Goal: Task Accomplishment & Management: Manage account settings

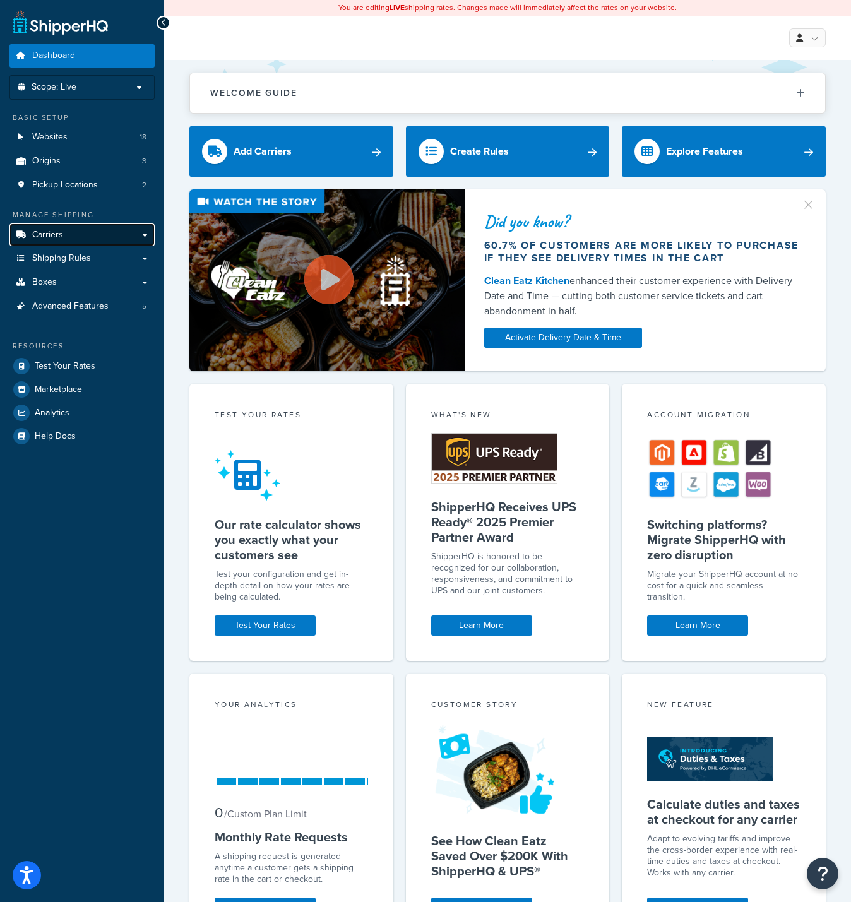
click at [120, 232] on link "Carriers" at bounding box center [81, 235] width 145 height 23
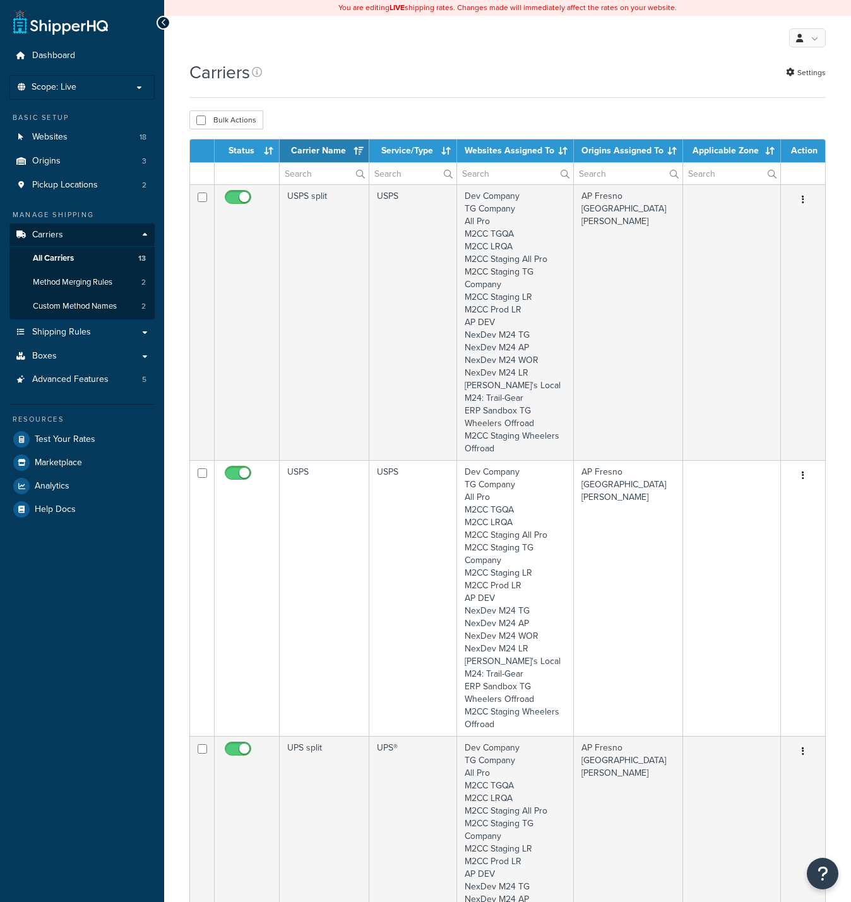
select select "15"
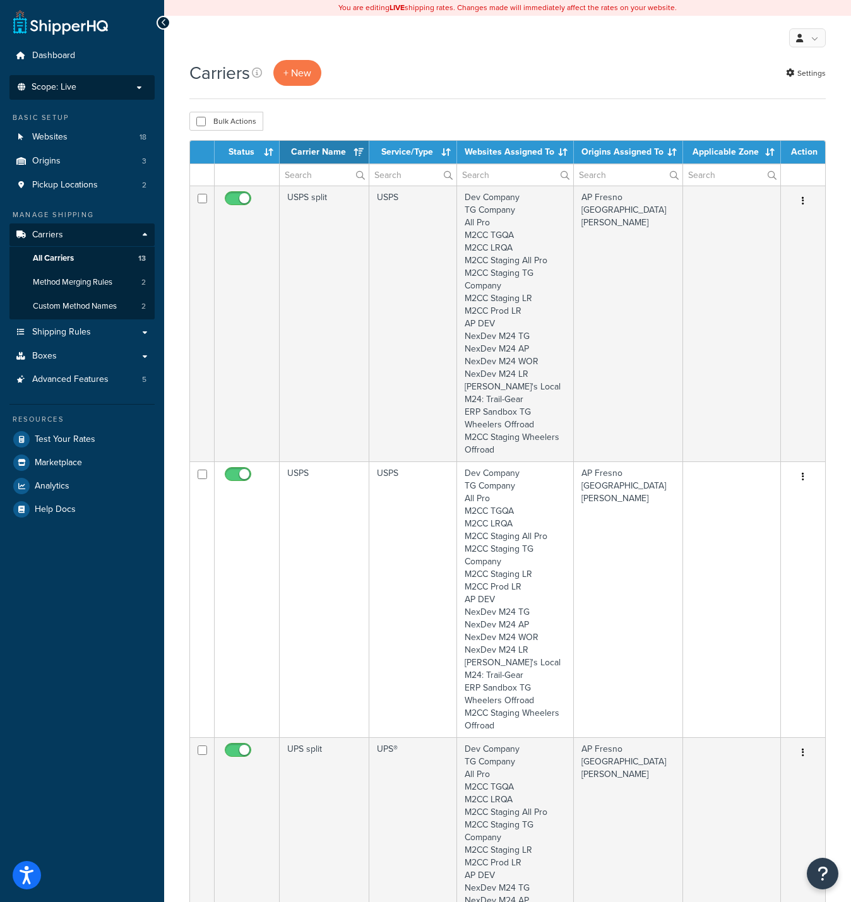
click at [88, 86] on p "Scope: Live" at bounding box center [82, 87] width 134 height 11
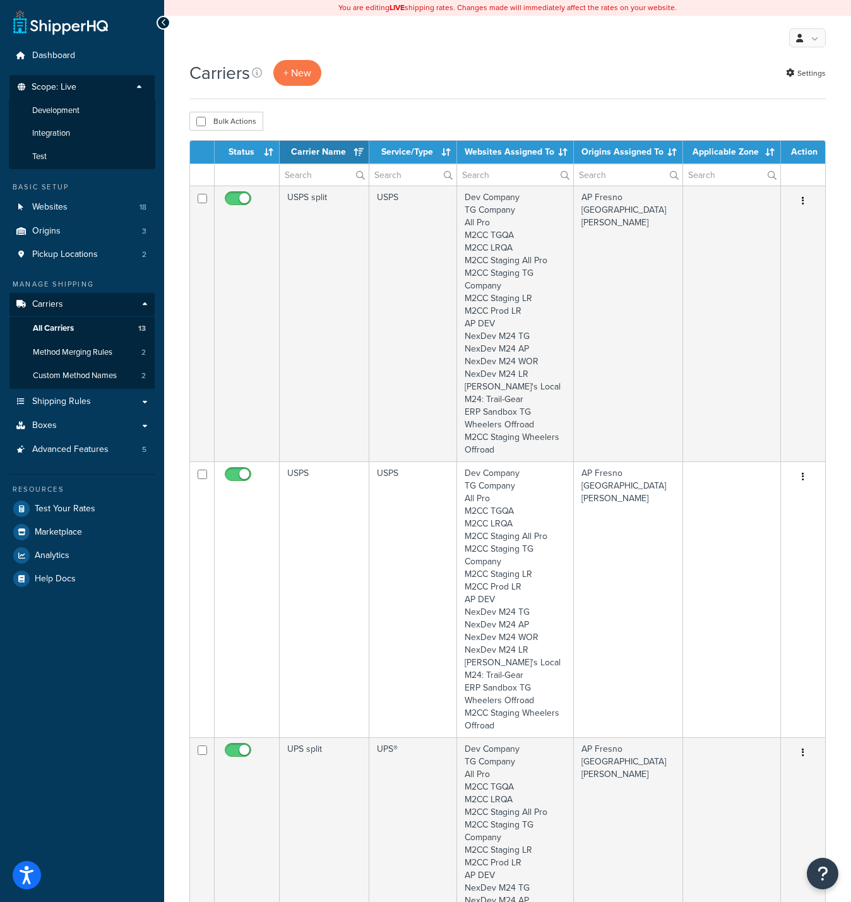
click at [72, 110] on span "Development" at bounding box center [55, 110] width 47 height 11
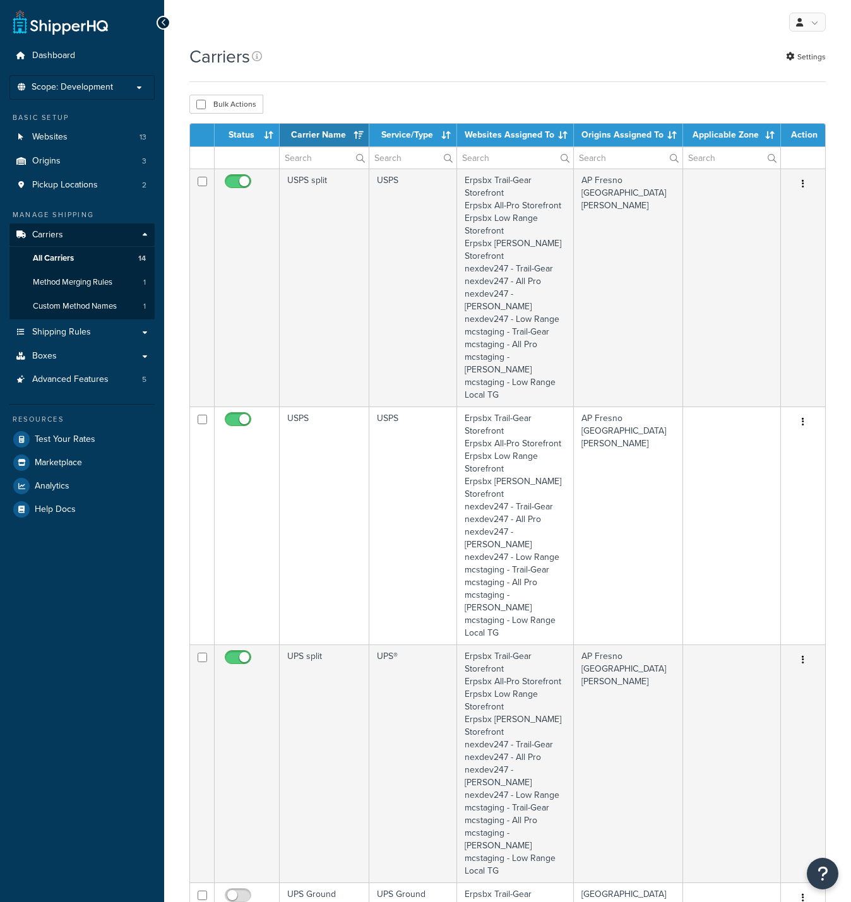
select select "15"
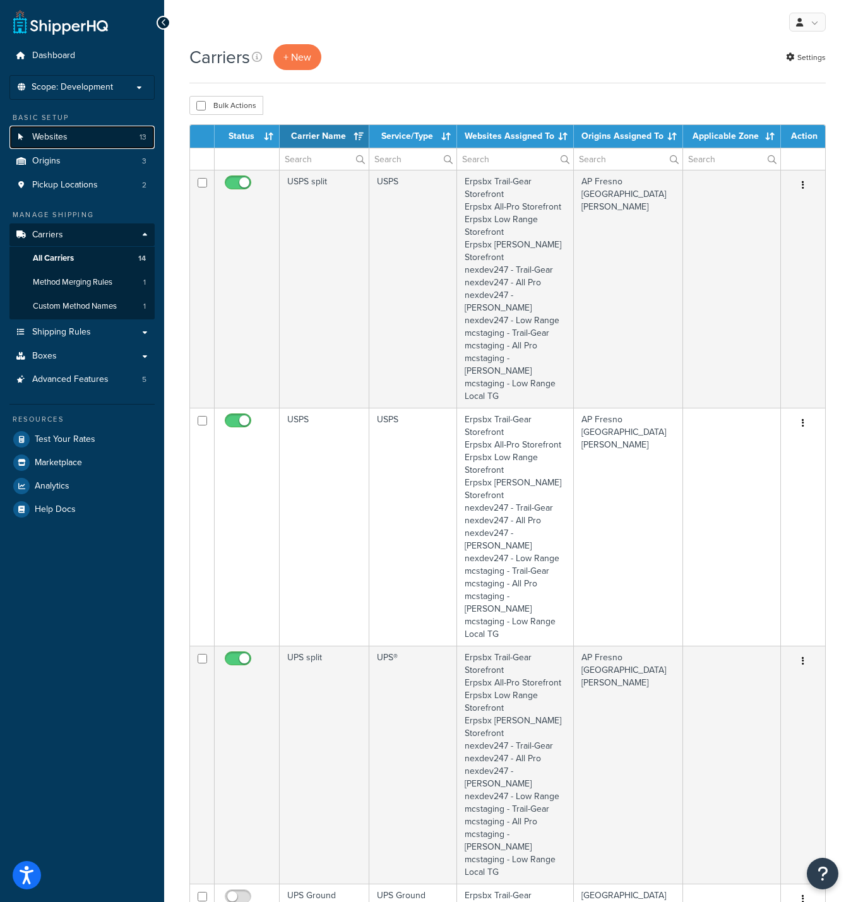
click at [93, 140] on link "Websites 13" at bounding box center [81, 137] width 145 height 23
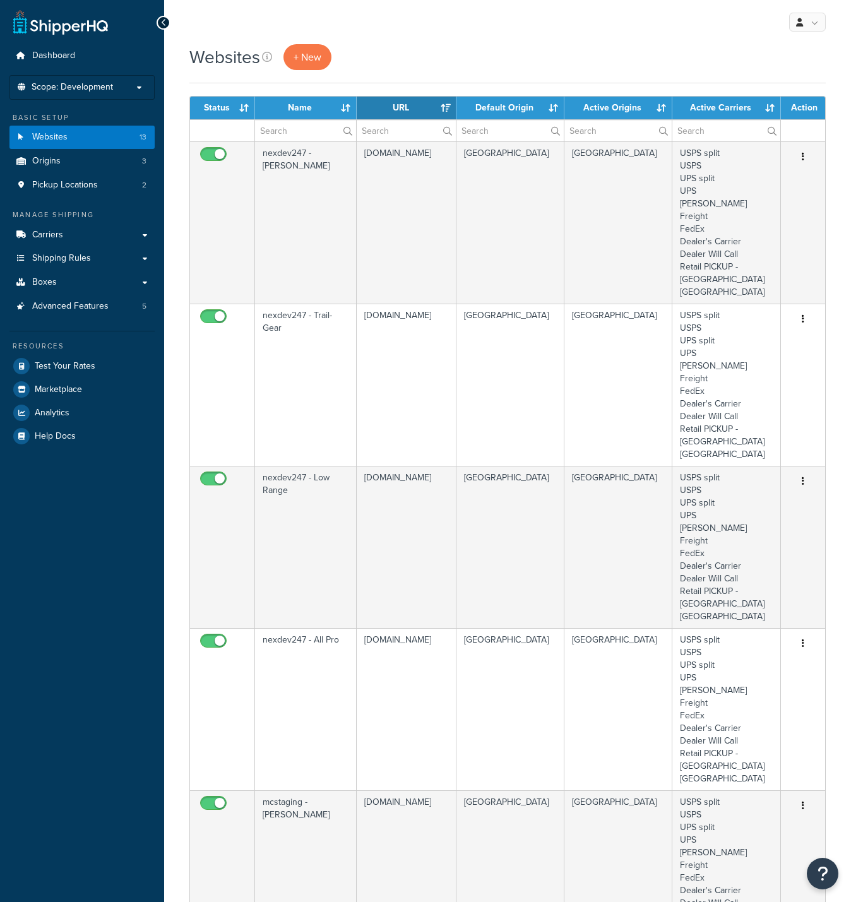
select select "15"
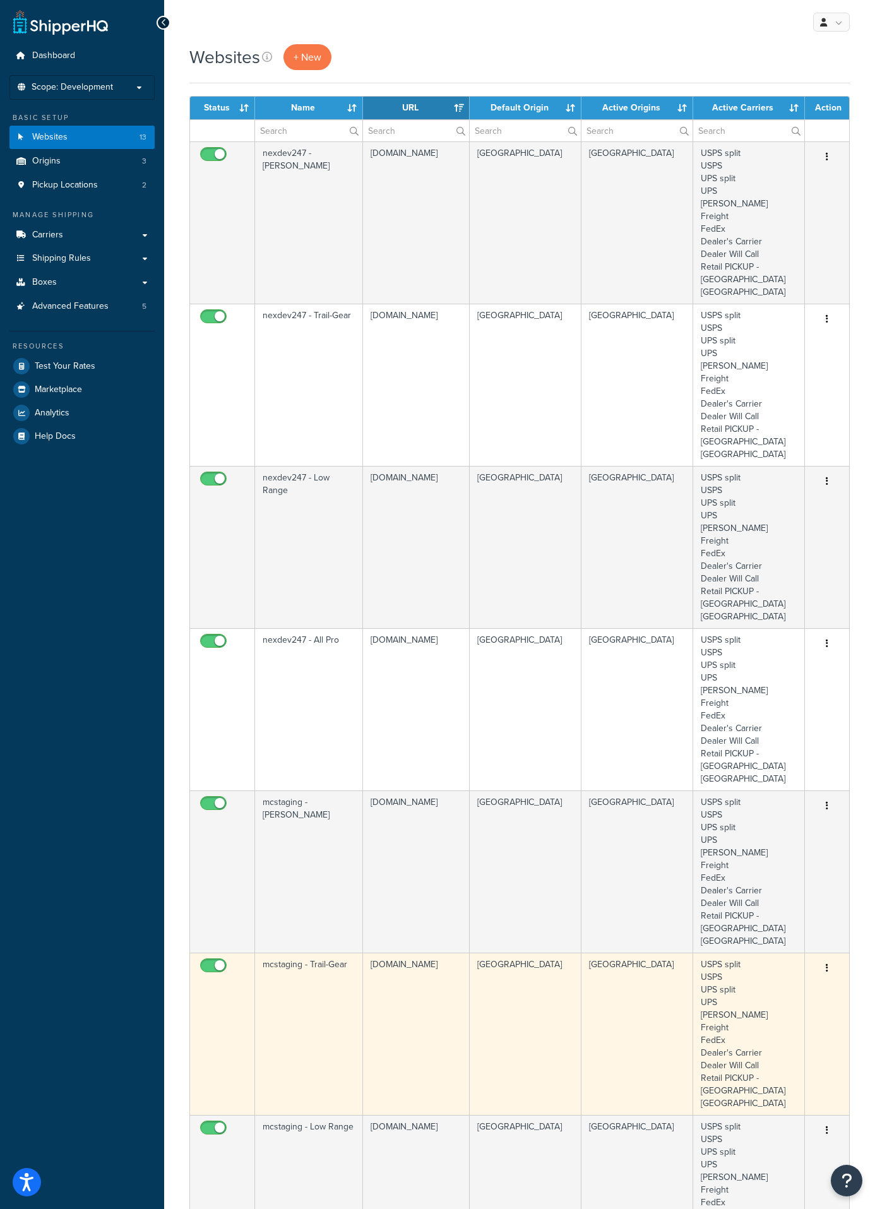
click at [391, 902] on td "[DOMAIN_NAME]" at bounding box center [416, 1034] width 107 height 162
